Goal: Task Accomplishment & Management: Complete application form

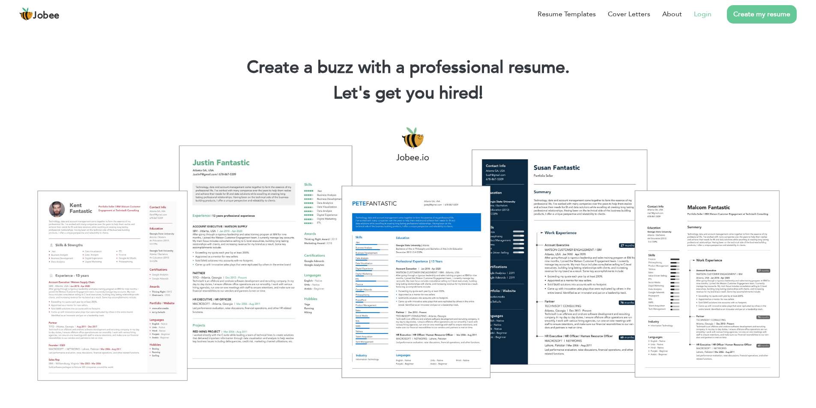
click at [705, 16] on link "Login" at bounding box center [702, 14] width 18 height 10
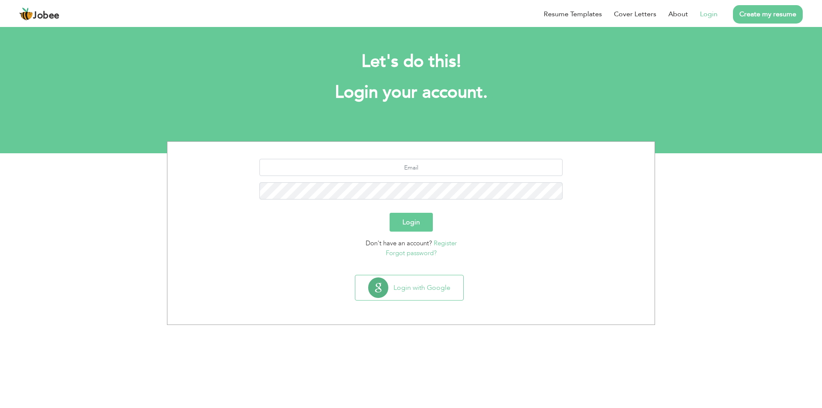
click at [404, 242] on span "Don't have an account?" at bounding box center [399, 243] width 66 height 9
click at [440, 244] on link "Register" at bounding box center [445, 243] width 23 height 9
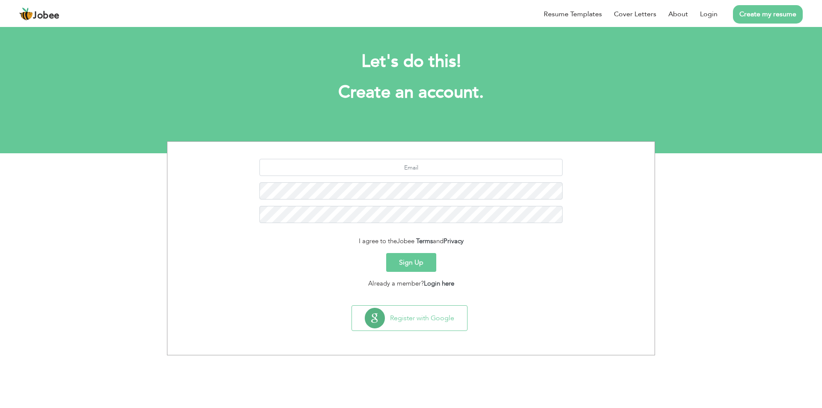
click at [410, 256] on button "Sign Up" at bounding box center [411, 262] width 50 height 19
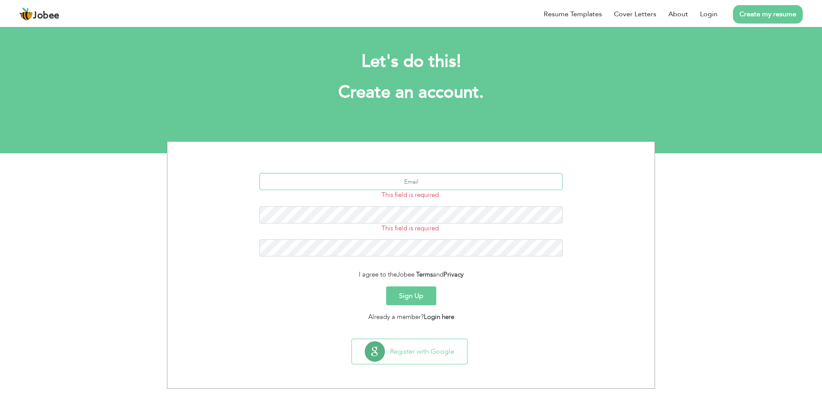
click at [446, 179] on input "text" at bounding box center [411, 181] width 304 height 17
type input "M"
type input "malikmuneebzahid123@gmail.com"
click at [425, 194] on span "This field is required." at bounding box center [410, 194] width 59 height 9
click at [414, 293] on button "Sign Up" at bounding box center [411, 295] width 50 height 19
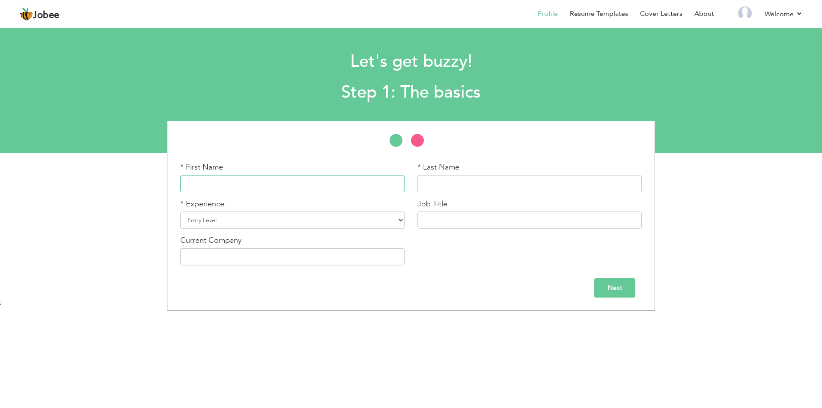
click at [315, 182] on input "text" at bounding box center [292, 183] width 224 height 17
type input "[PERSON_NAME]"
click at [434, 188] on input "text" at bounding box center [529, 183] width 224 height 17
type input "Muneeb"
click at [269, 218] on select "Entry Level Less than 1 Year 1 Year 2 Years 3 Years 4 Years 5 Years 6 Years 7 Y…" at bounding box center [292, 219] width 224 height 17
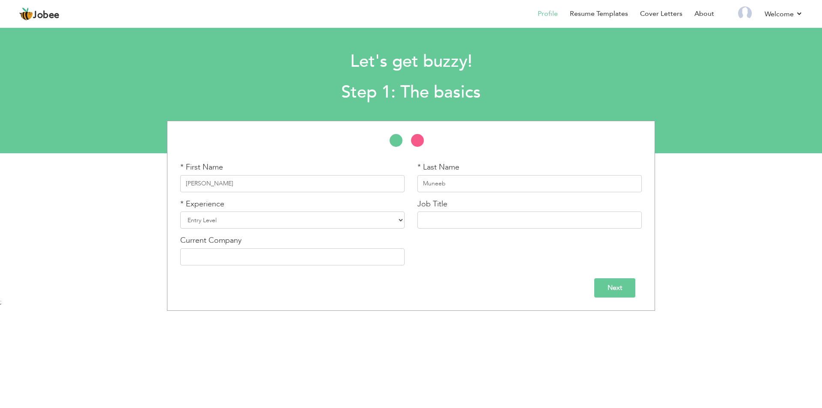
click at [413, 249] on div "* First Name [PERSON_NAME] * Last Name Muneeb * Experience Entry Level Less tha…" at bounding box center [411, 217] width 474 height 110
